Goal: Transaction & Acquisition: Purchase product/service

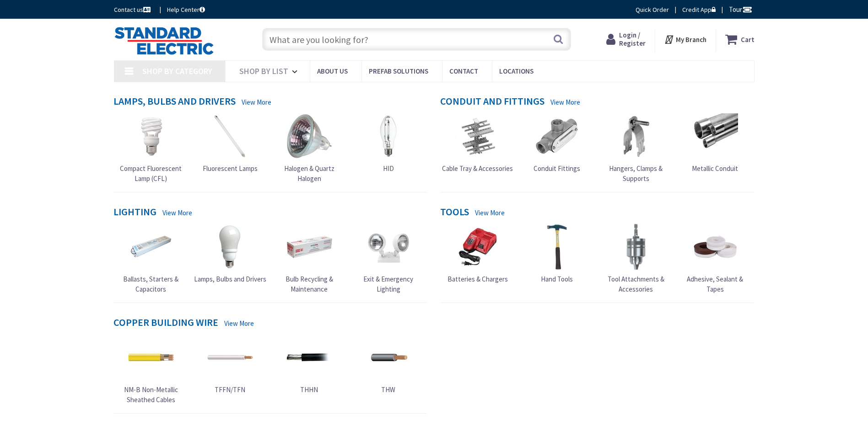
type input "[PERSON_NAME][GEOGRAPHIC_DATA]"
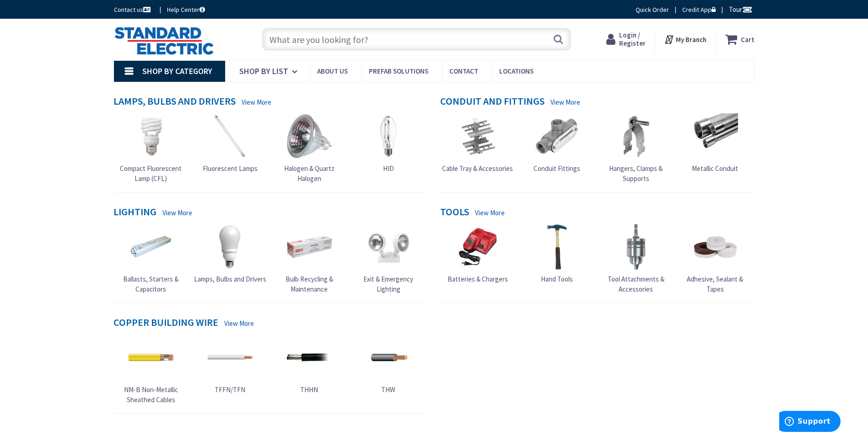
click at [366, 261] on img at bounding box center [388, 247] width 46 height 46
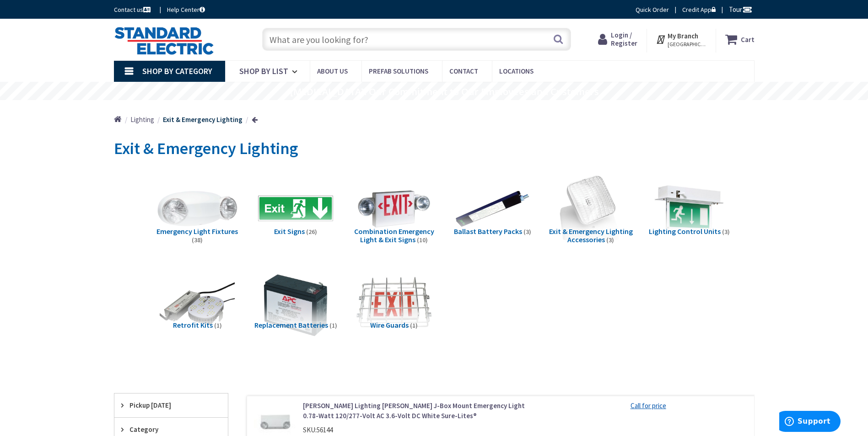
click at [185, 209] on img at bounding box center [197, 208] width 83 height 83
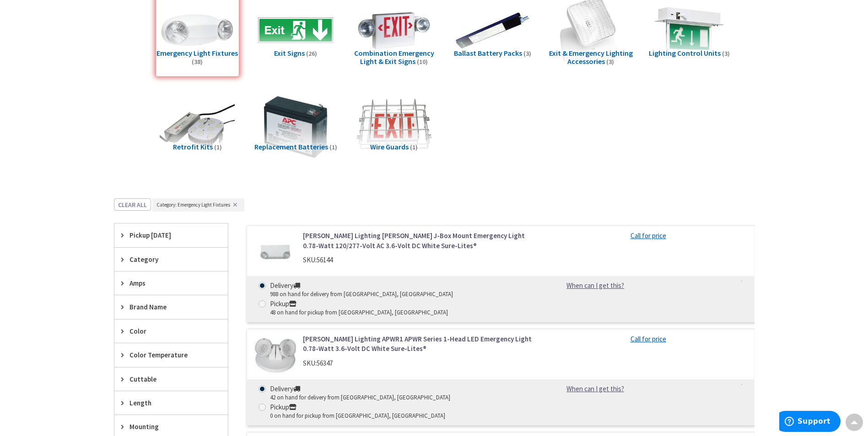
scroll to position [194, 0]
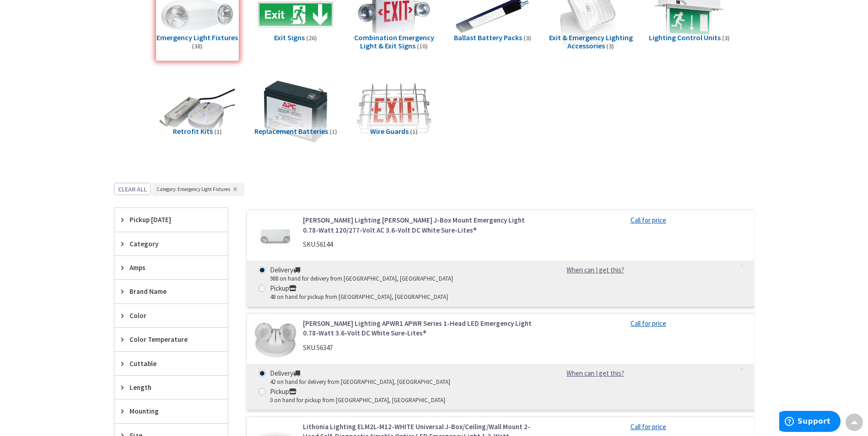
click at [333, 224] on link "Cooper Lighting APEL J-Box Mount Emergency Light 0.78-Watt 120/277-Volt AC 3.6-…" at bounding box center [419, 225] width 233 height 20
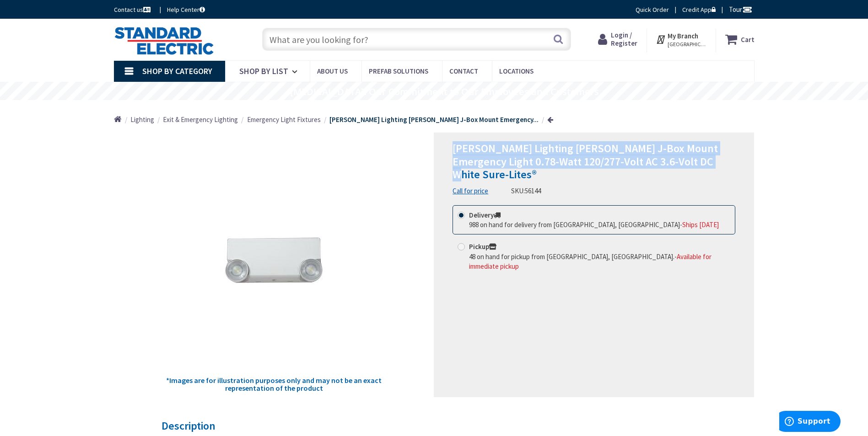
drag, startPoint x: 714, startPoint y: 166, endPoint x: 436, endPoint y: 143, distance: 279.1
click at [436, 143] on div "Cooper Lighting APEL J-Box Mount Emergency Light 0.78-Watt 120/277-Volt AC 3.6-…" at bounding box center [594, 265] width 320 height 265
